Goal: Find specific page/section: Find specific page/section

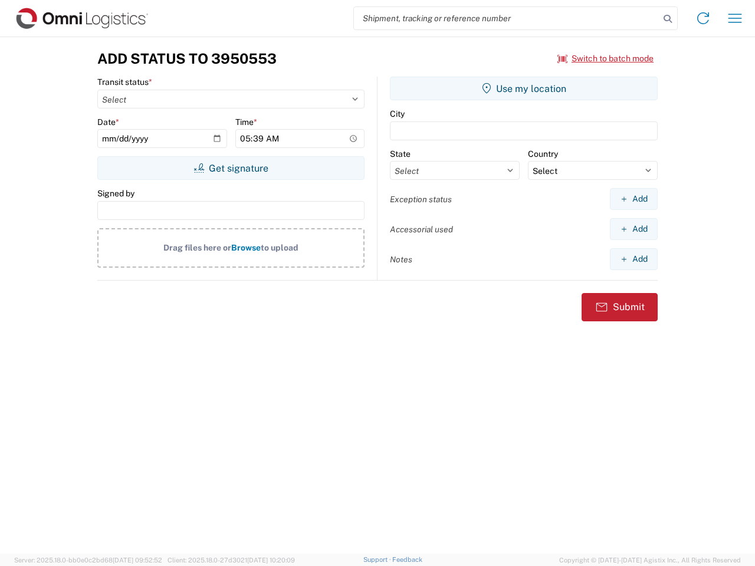
click at [507, 18] on input "search" at bounding box center [507, 18] width 306 height 22
click at [668, 19] on icon at bounding box center [668, 19] width 17 height 17
click at [703, 18] on icon at bounding box center [703, 18] width 19 height 19
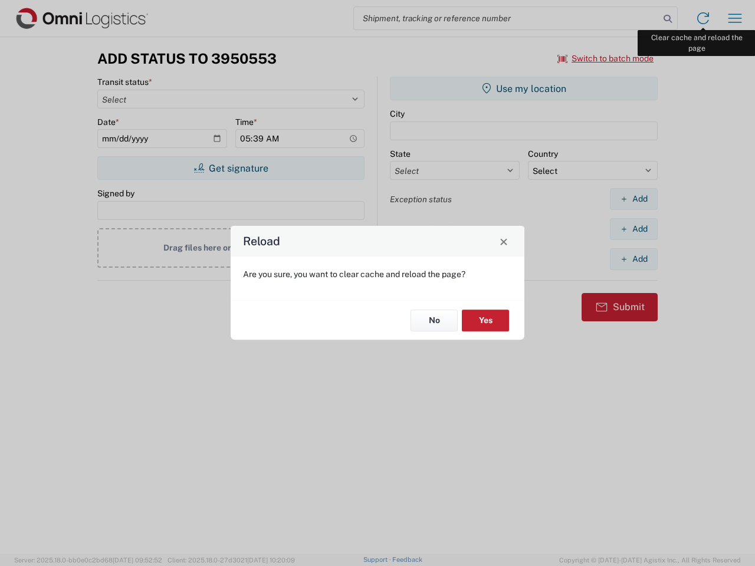
click at [735, 18] on div "Reload Are you sure, you want to clear cache and reload the page? No Yes" at bounding box center [377, 283] width 755 height 566
click at [606, 58] on div "Reload Are you sure, you want to clear cache and reload the page? No Yes" at bounding box center [377, 283] width 755 height 566
click at [231, 168] on div "Reload Are you sure, you want to clear cache and reload the page? No Yes" at bounding box center [377, 283] width 755 height 566
click at [524, 88] on div "Reload Are you sure, you want to clear cache and reload the page? No Yes" at bounding box center [377, 283] width 755 height 566
click at [634, 199] on div "Reload Are you sure, you want to clear cache and reload the page? No Yes" at bounding box center [377, 283] width 755 height 566
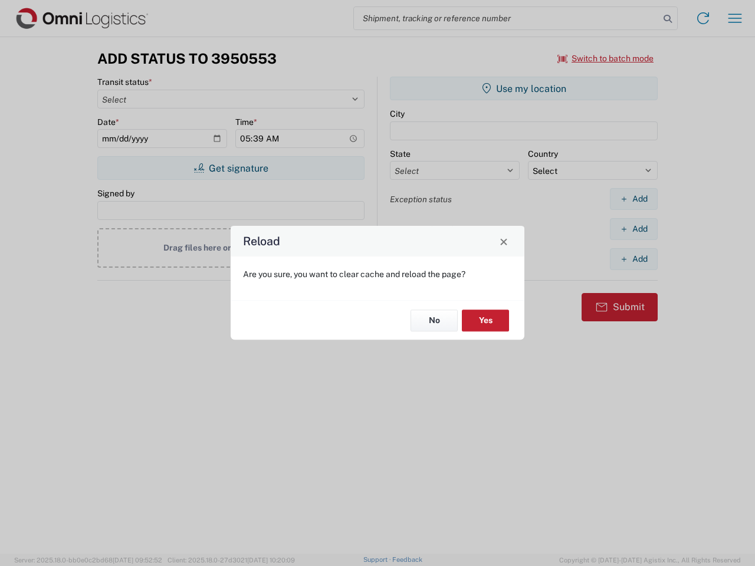
click at [634, 229] on div "Reload Are you sure, you want to clear cache and reload the page? No Yes" at bounding box center [377, 283] width 755 height 566
click at [634, 259] on div "Reload Are you sure, you want to clear cache and reload the page? No Yes" at bounding box center [377, 283] width 755 height 566
